Goal: Find specific page/section: Find specific page/section

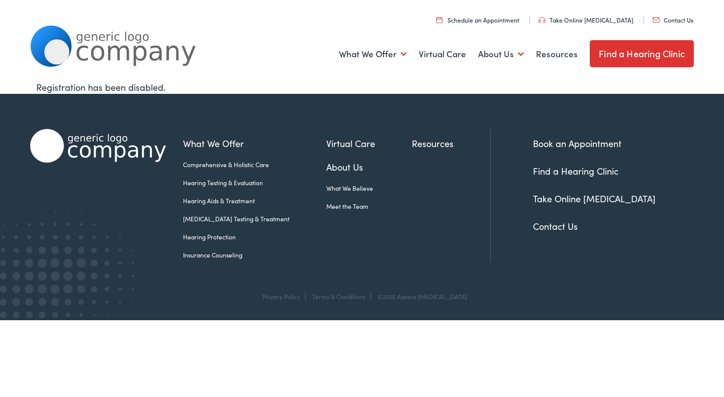
click at [228, 201] on link "Hearing Aids & Treatment" at bounding box center [254, 200] width 143 height 9
